Goal: Information Seeking & Learning: Learn about a topic

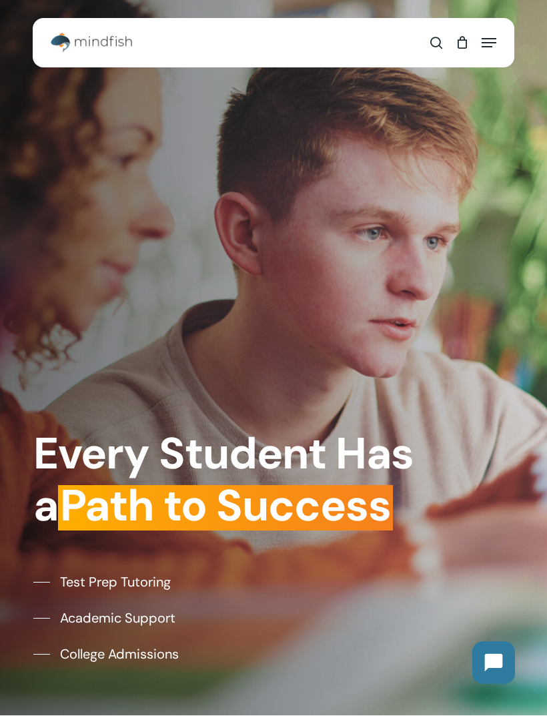
click at [498, 35] on div "search 0 Menu Test Prep Test Prep Test Prep Tutoring Practice Test Program ACT/…" at bounding box center [274, 42] width 482 height 33
click at [132, 43] on img "Main Menu" at bounding box center [91, 43] width 81 height 20
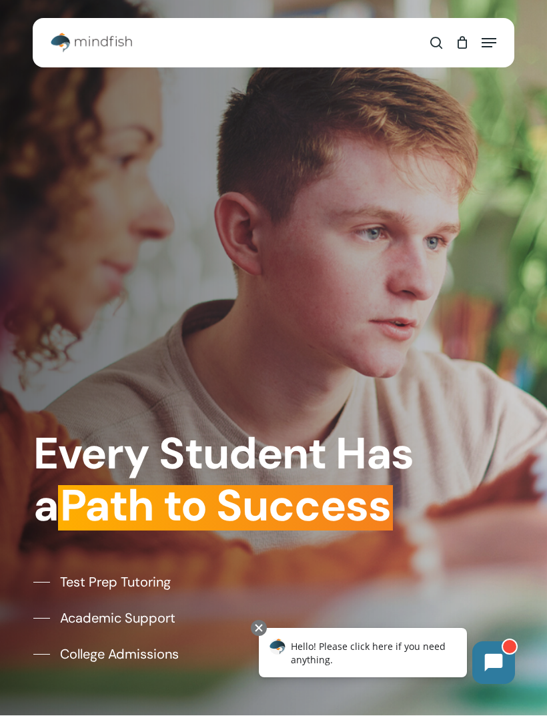
click at [185, 45] on div "Main Menu" at bounding box center [274, 42] width 446 height 33
click at [443, 37] on link "search" at bounding box center [436, 42] width 25 height 33
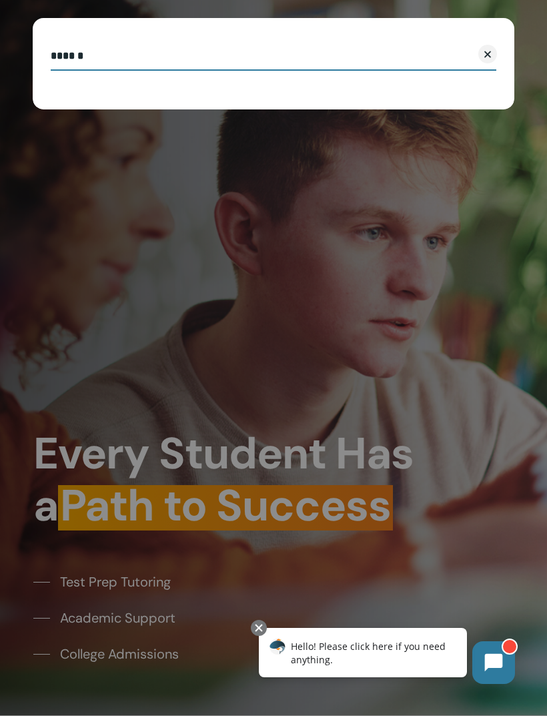
click at [99, 70] on input "Search" at bounding box center [274, 57] width 446 height 28
type input "**********"
click at [429, 54] on button "Search" at bounding box center [429, 55] width 61 height 28
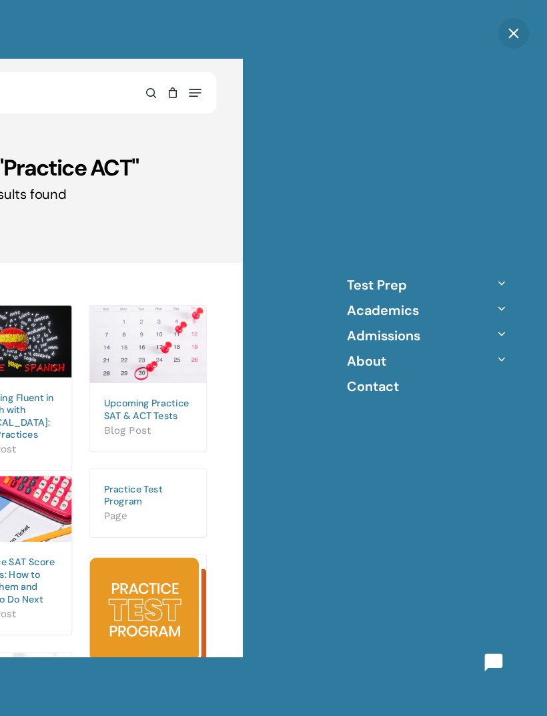
click at [199, 189] on div "Results For "Practice ACT" 178 results found" at bounding box center [14, 153] width 405 height 100
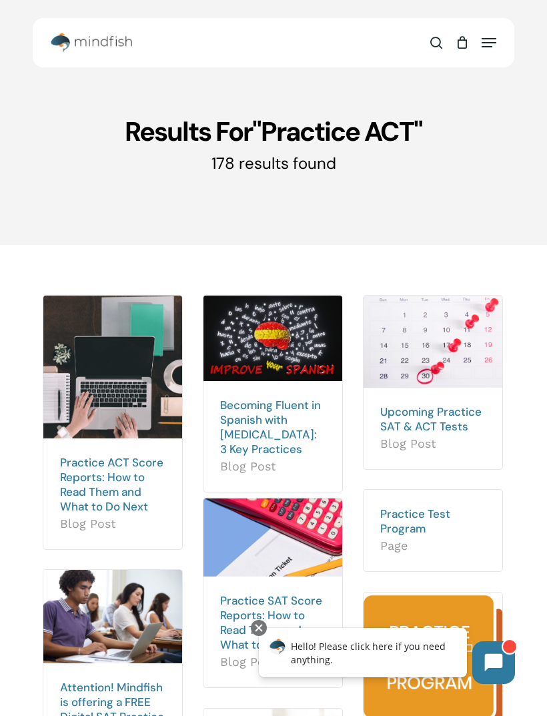
click at [444, 422] on link "Upcoming Practice SAT & ACT Tests" at bounding box center [430, 418] width 101 height 29
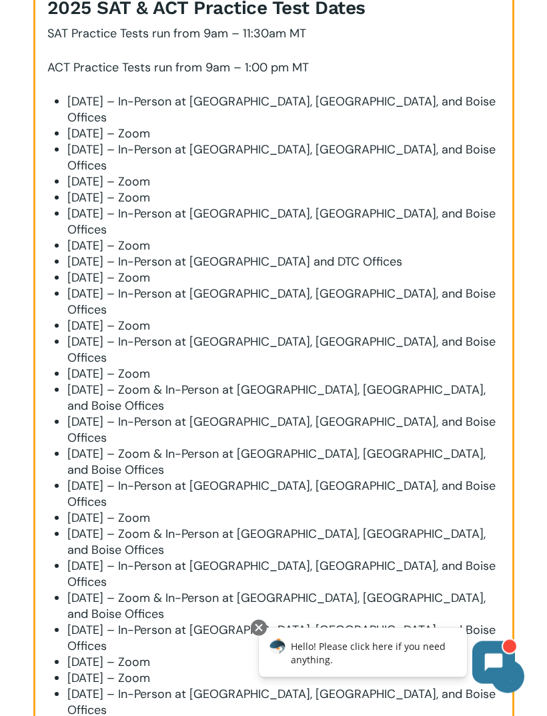
scroll to position [343, 0]
